Goal: Information Seeking & Learning: Learn about a topic

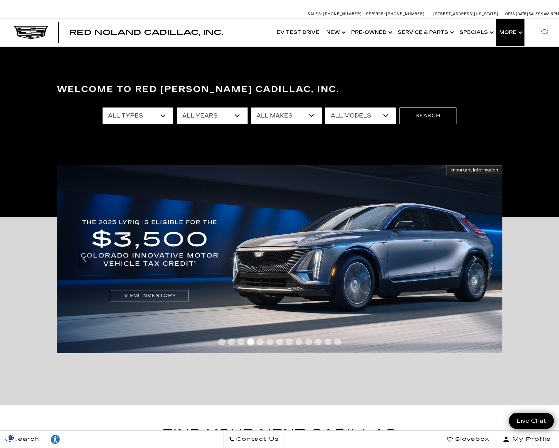
click at [515, 30] on button "Show More" at bounding box center [510, 33] width 29 height 28
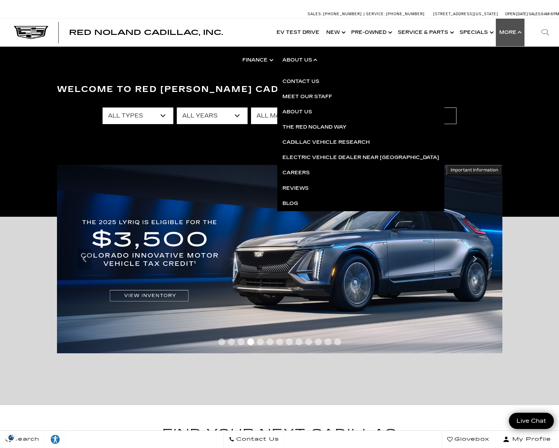
click at [303, 60] on link "Show About Us" at bounding box center [299, 60] width 45 height 28
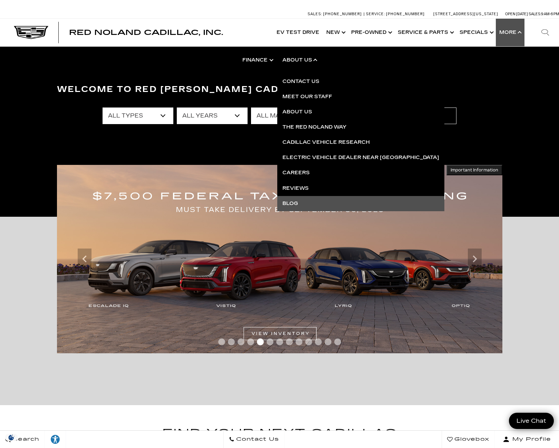
click at [292, 198] on link "Blog" at bounding box center [360, 203] width 167 height 15
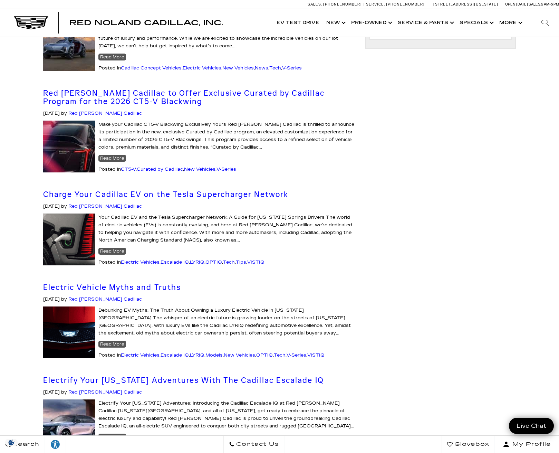
scroll to position [814, 0]
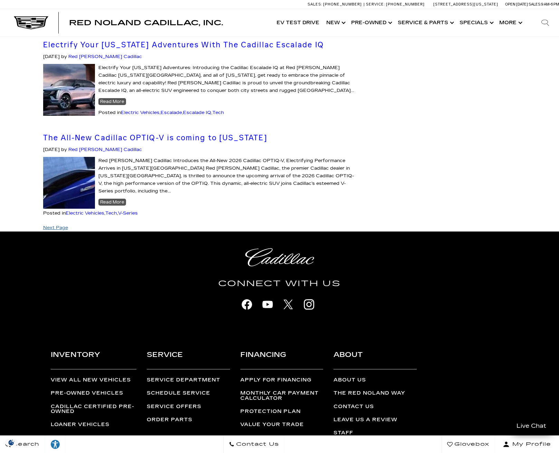
click at [63, 225] on link "Next Page" at bounding box center [55, 228] width 25 height 6
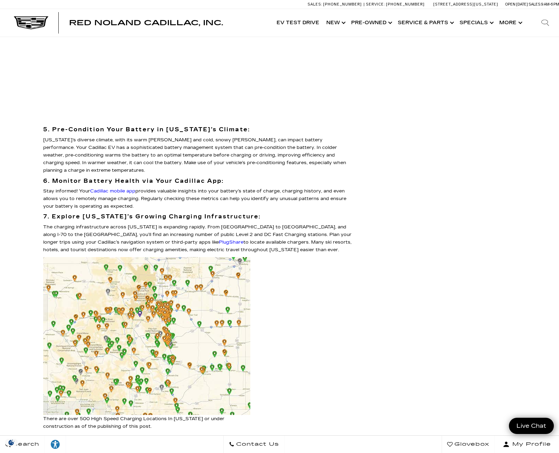
scroll to position [907, 0]
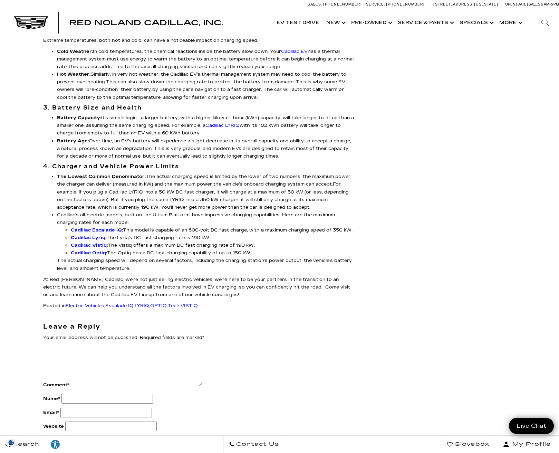
scroll to position [470, 0]
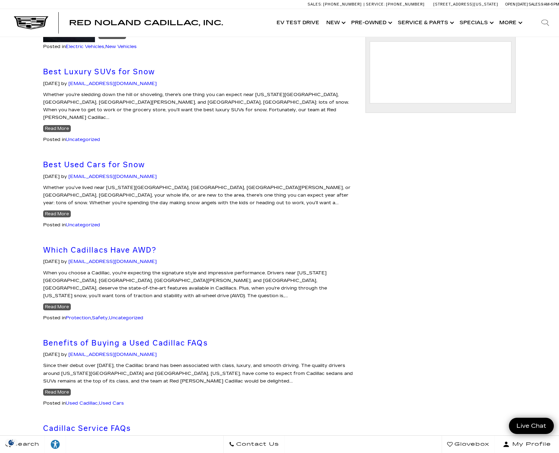
scroll to position [750, 0]
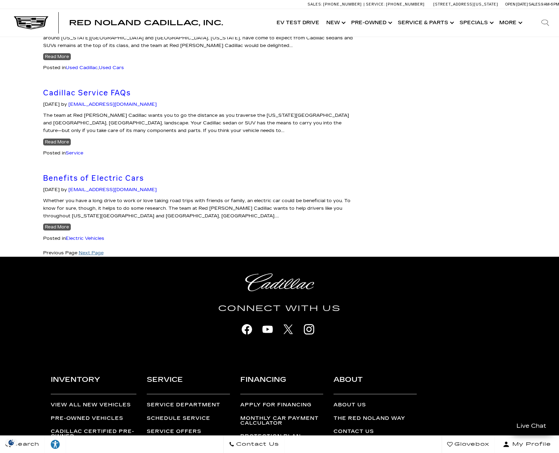
click at [92, 250] on link "Next Page" at bounding box center [91, 253] width 25 height 6
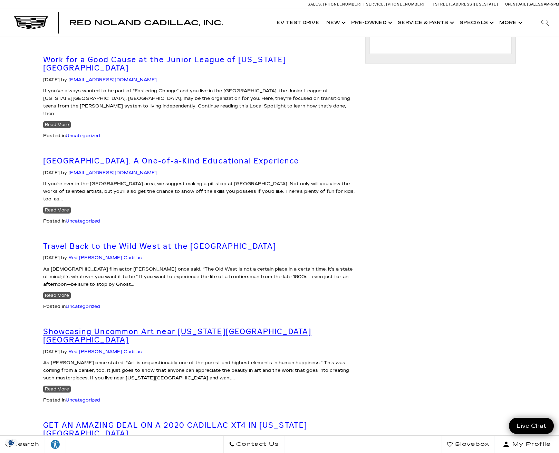
scroll to position [517, 0]
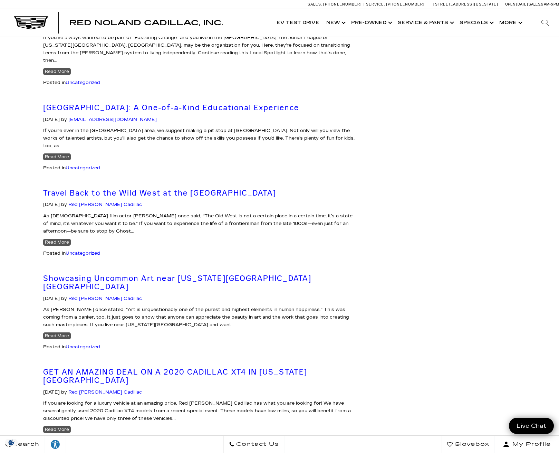
click at [56, 452] on link "Previous Page" at bounding box center [60, 455] width 34 height 6
